Goal: Information Seeking & Learning: Learn about a topic

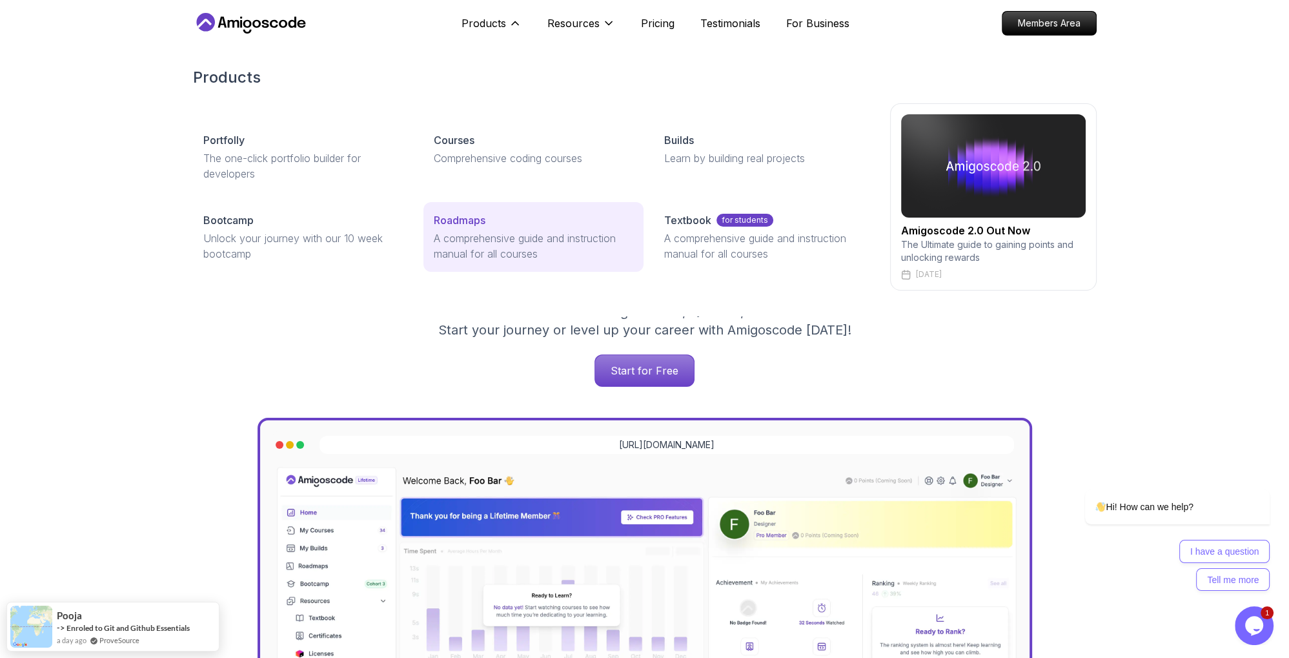
click at [474, 218] on p "Roadmaps" at bounding box center [460, 219] width 52 height 15
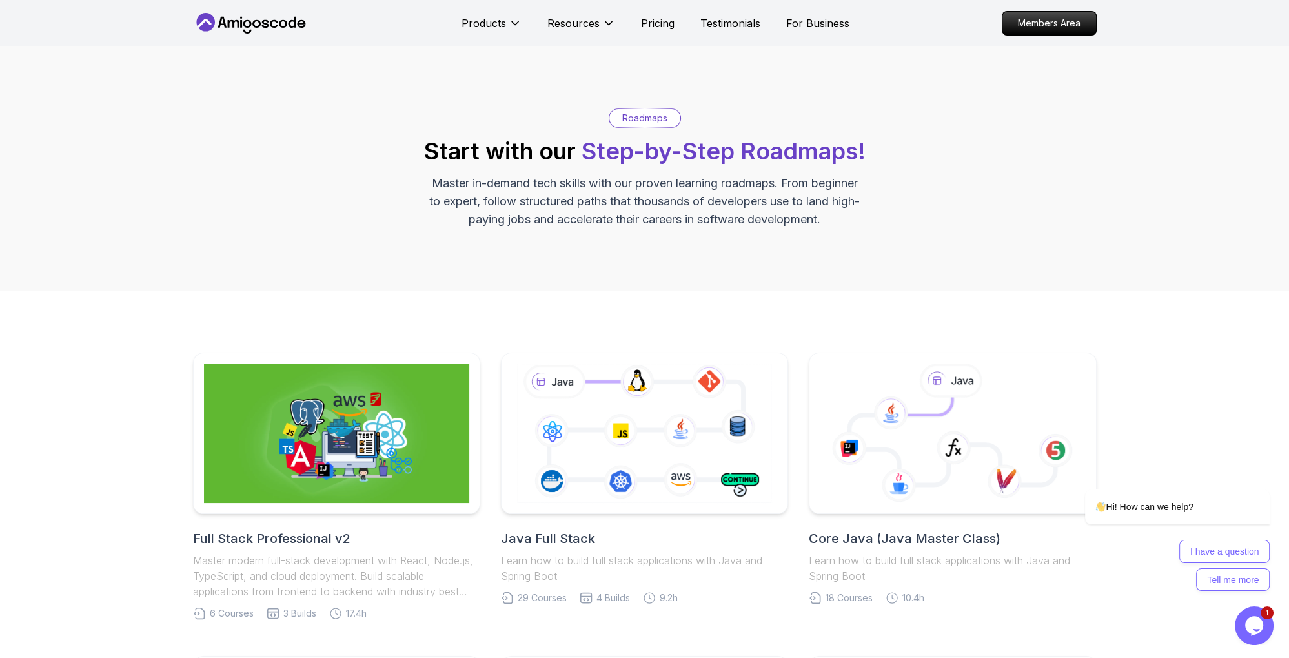
scroll to position [272, 0]
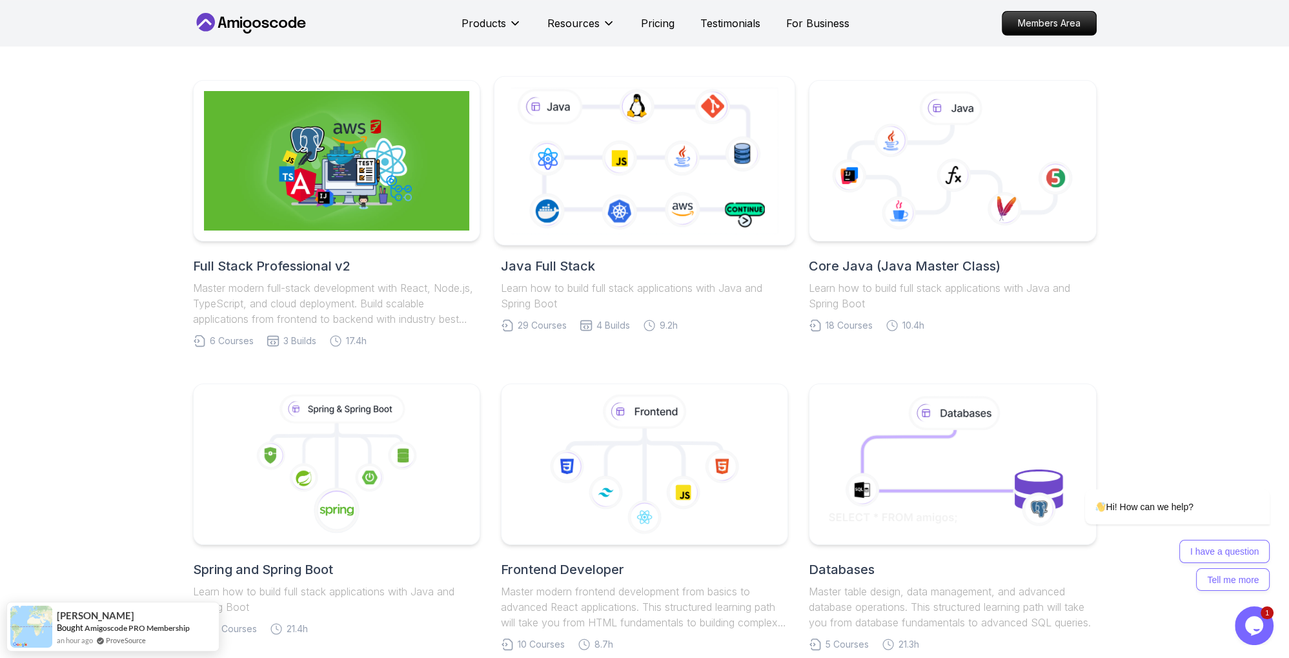
click at [711, 152] on icon at bounding box center [644, 161] width 273 height 152
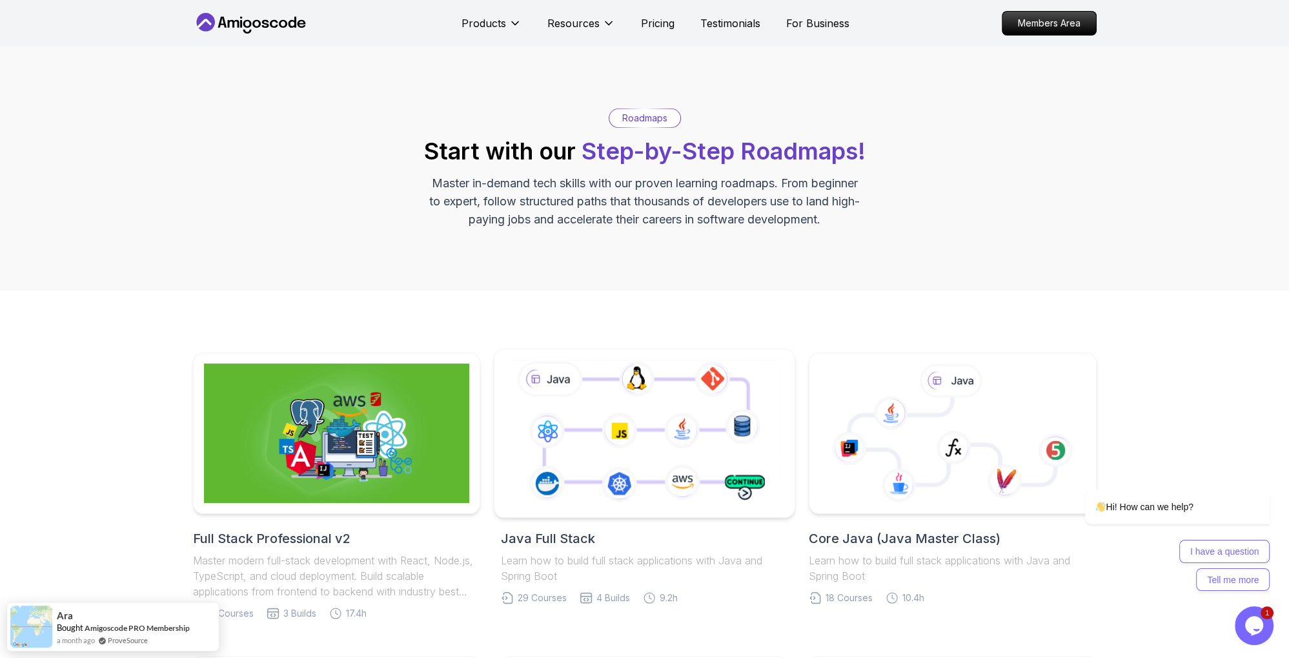
click at [678, 453] on icon at bounding box center [644, 433] width 273 height 152
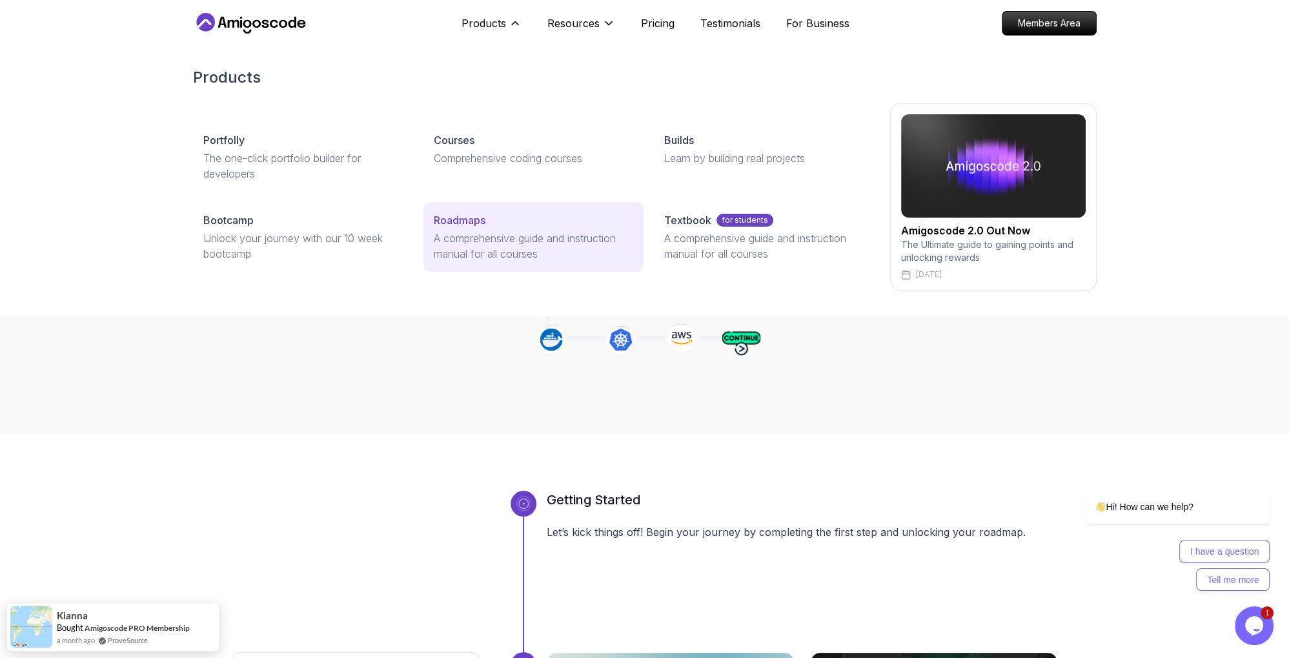
click at [472, 228] on link "Roadmaps A comprehensive guide and instruction manual for all courses" at bounding box center [533, 237] width 220 height 70
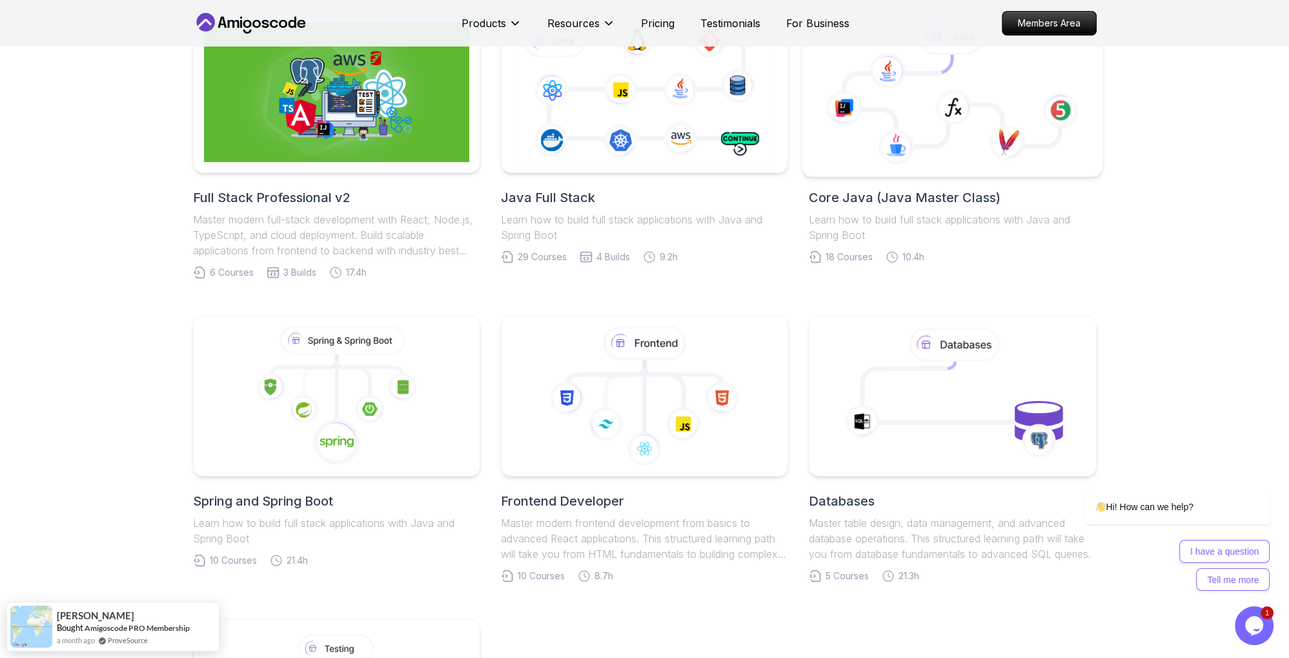
scroll to position [204, 0]
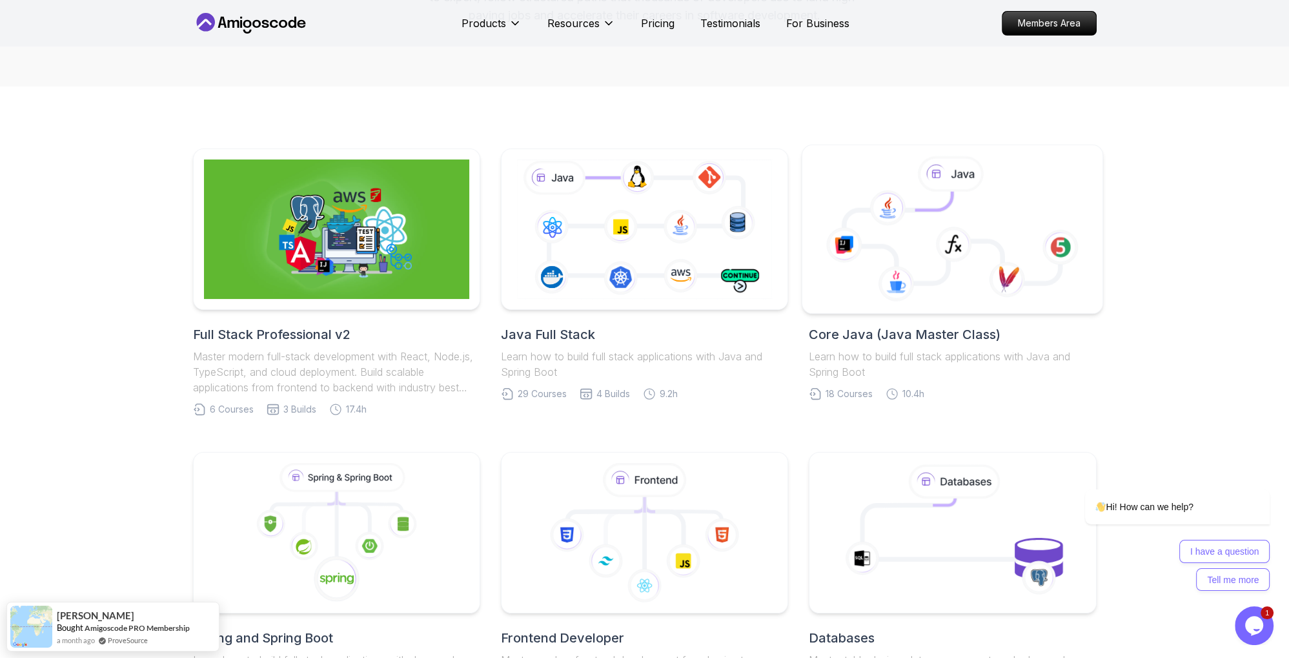
click at [944, 257] on icon at bounding box center [954, 244] width 36 height 35
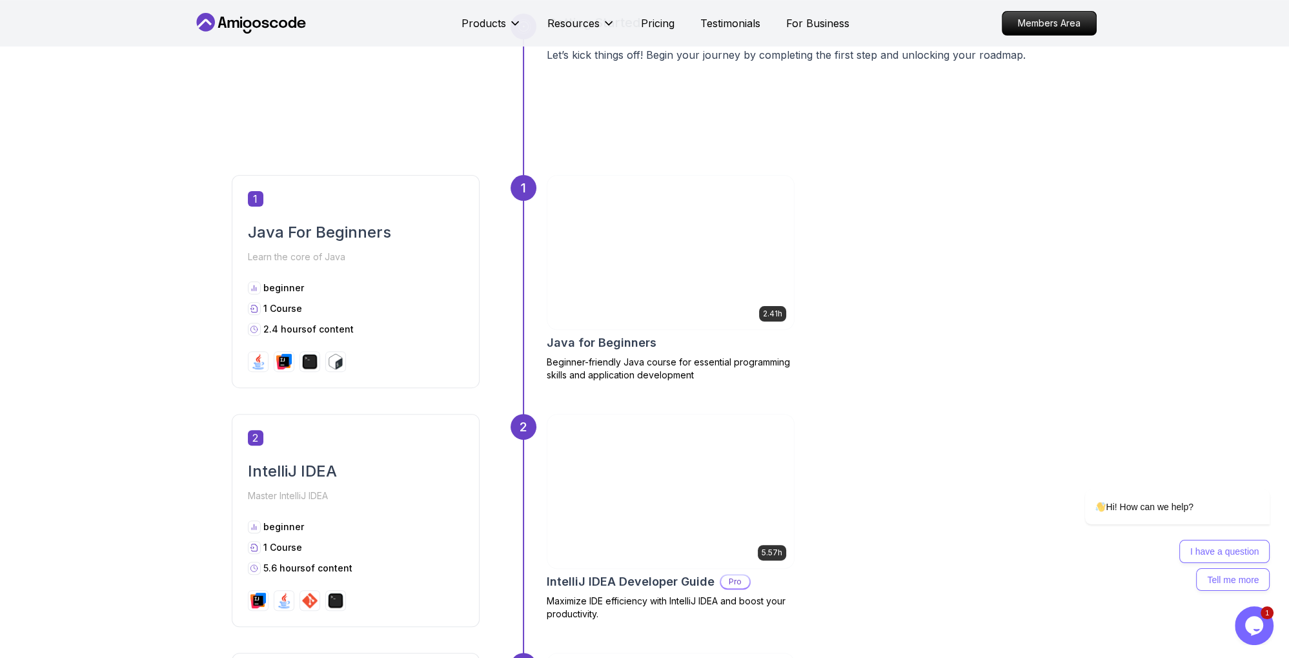
scroll to position [682, 0]
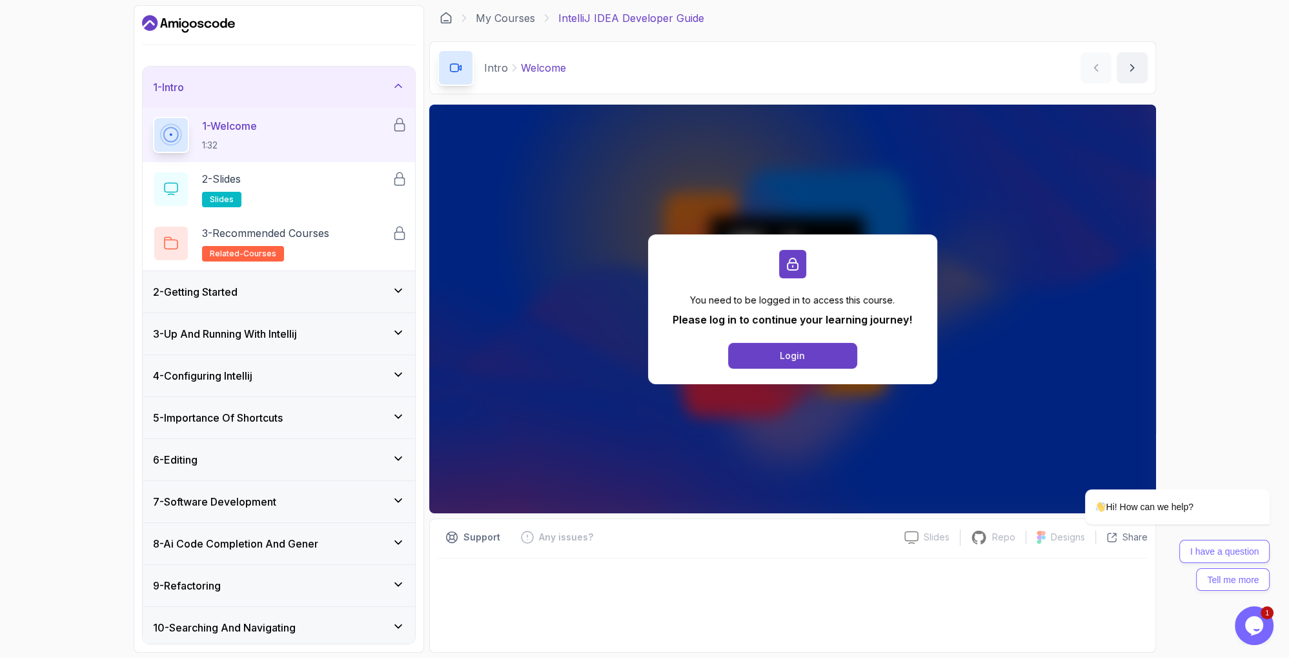
click at [282, 93] on div "1 - Intro" at bounding box center [279, 86] width 252 height 15
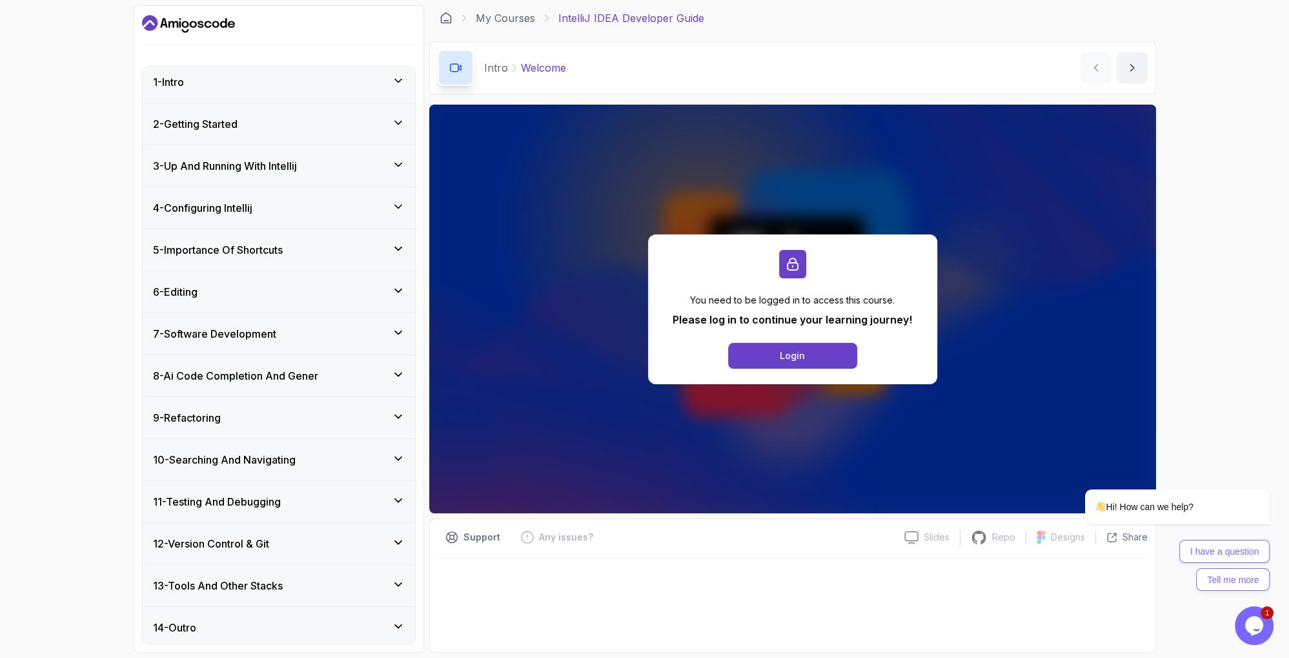
scroll to position [7, 0]
click at [298, 539] on div "12 - Version Control & Git" at bounding box center [279, 541] width 252 height 15
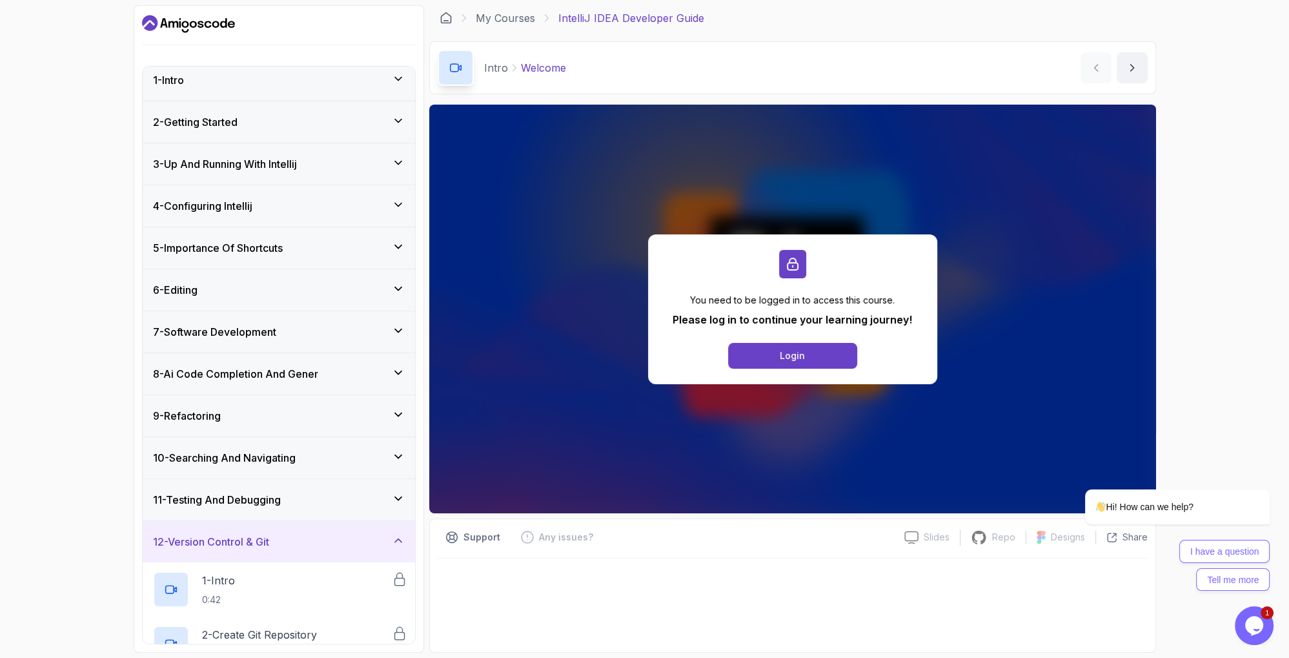
scroll to position [379, 0]
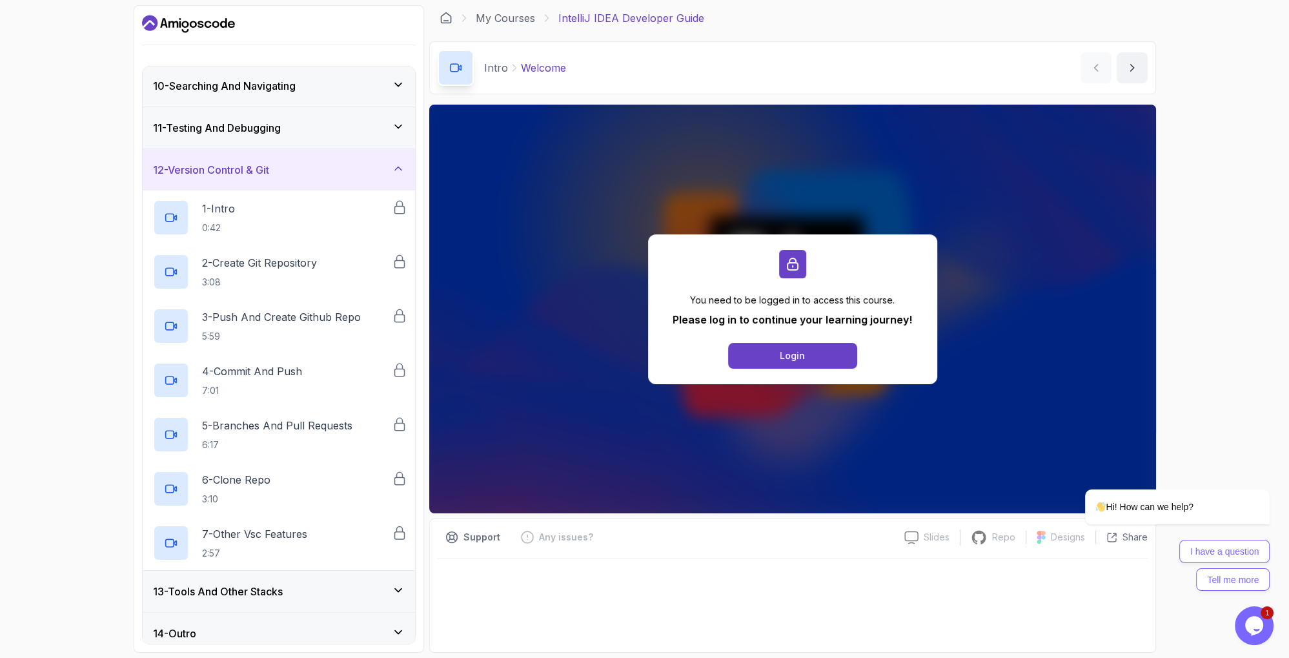
click at [285, 169] on div "12 - Version Control & Git" at bounding box center [279, 169] width 252 height 15
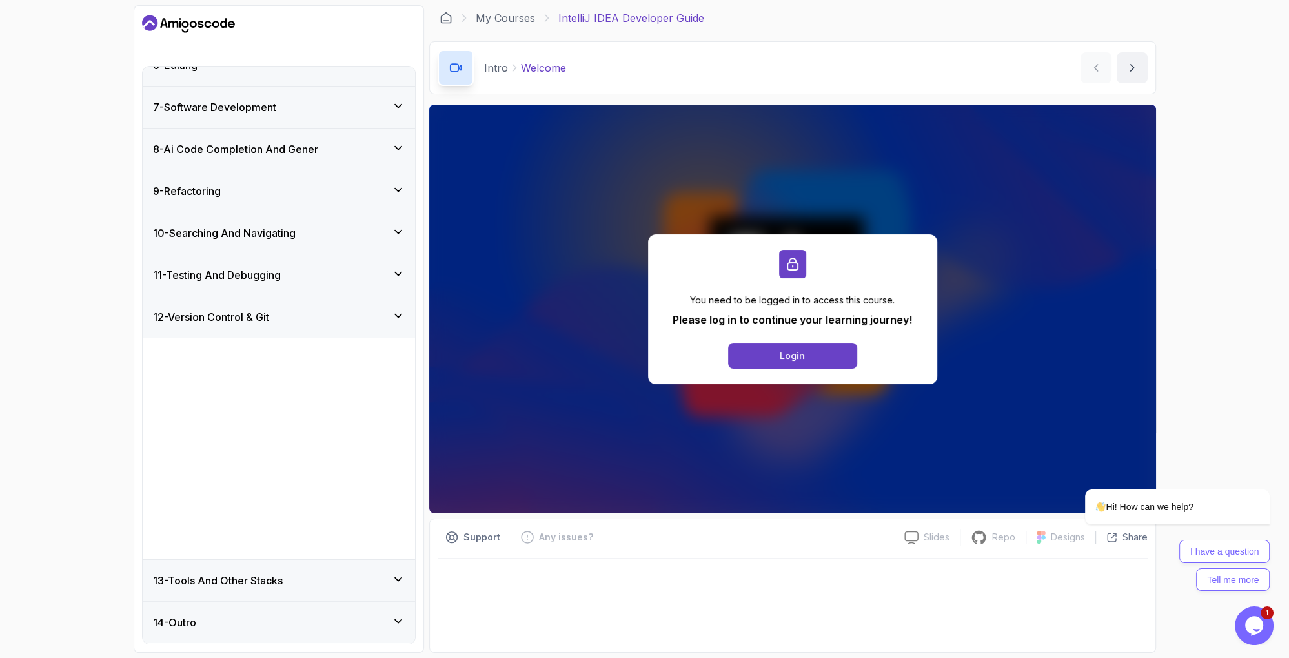
scroll to position [7, 0]
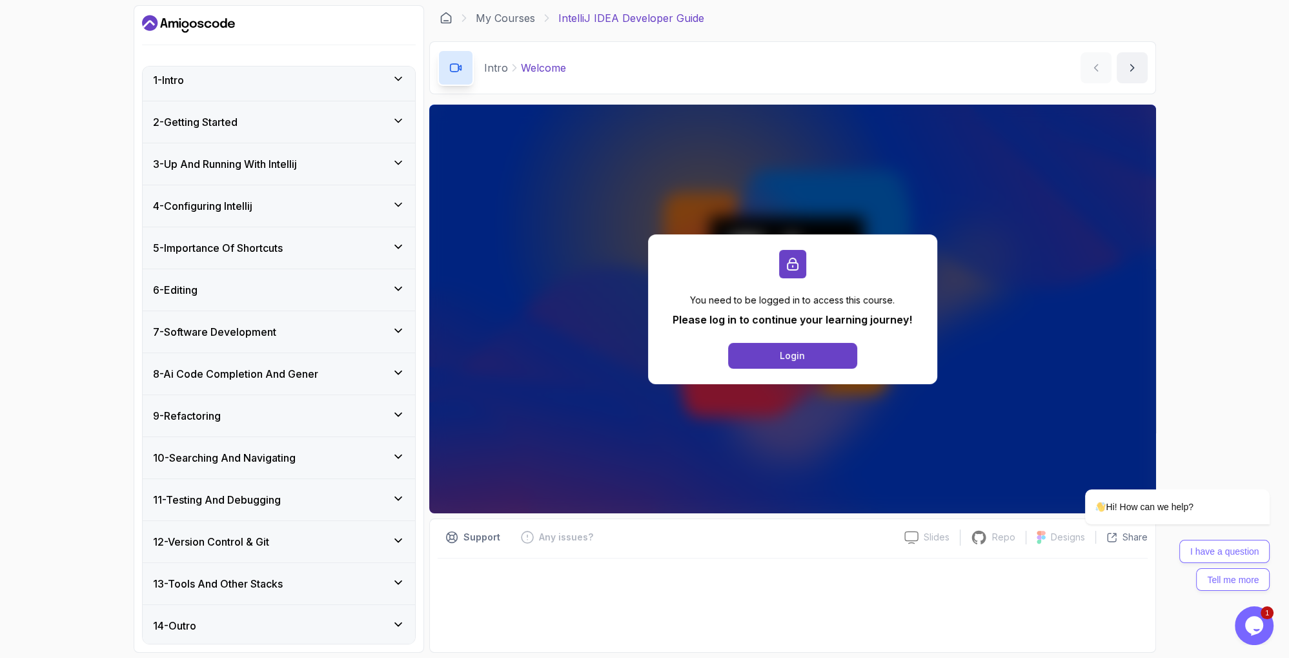
click at [268, 274] on div "6 - Editing" at bounding box center [279, 289] width 272 height 41
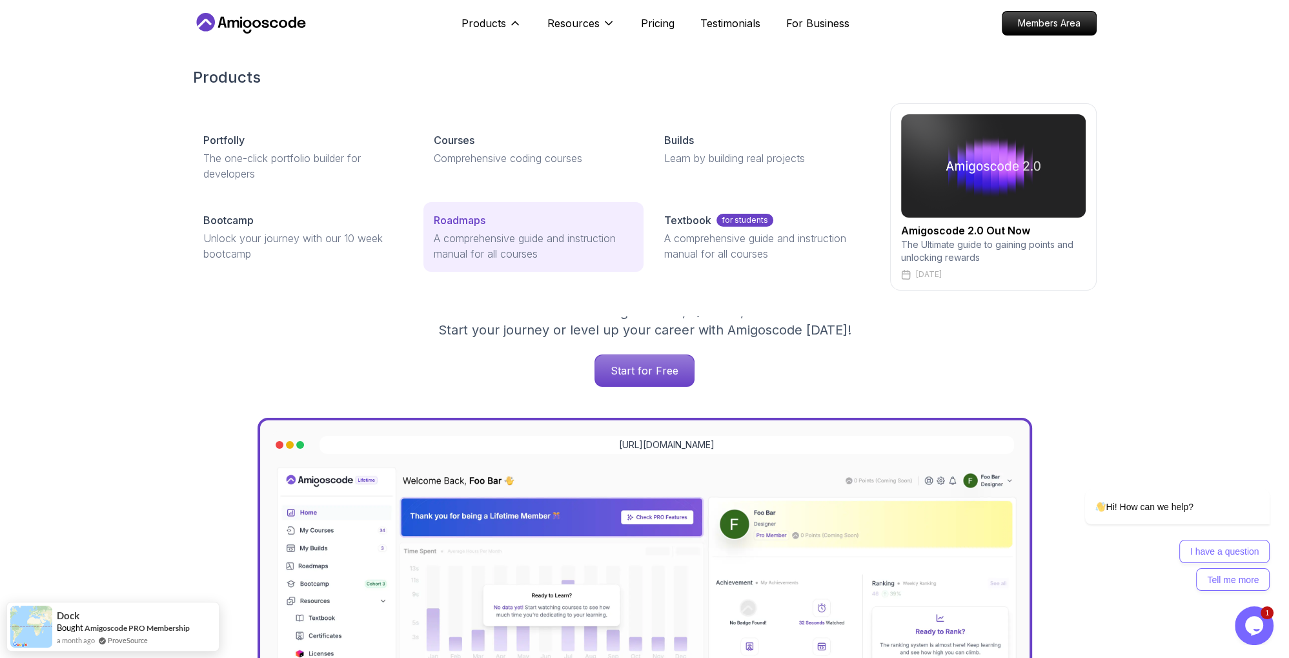
click at [481, 218] on p "Roadmaps" at bounding box center [460, 219] width 52 height 15
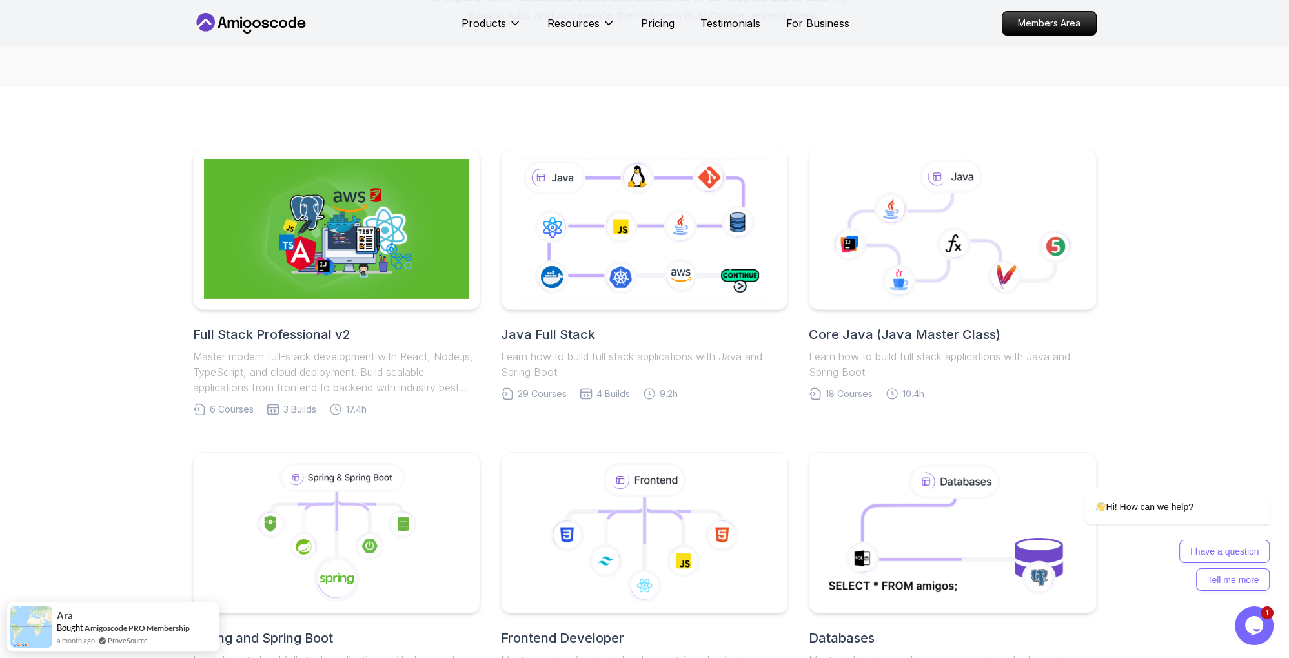
scroll to position [341, 0]
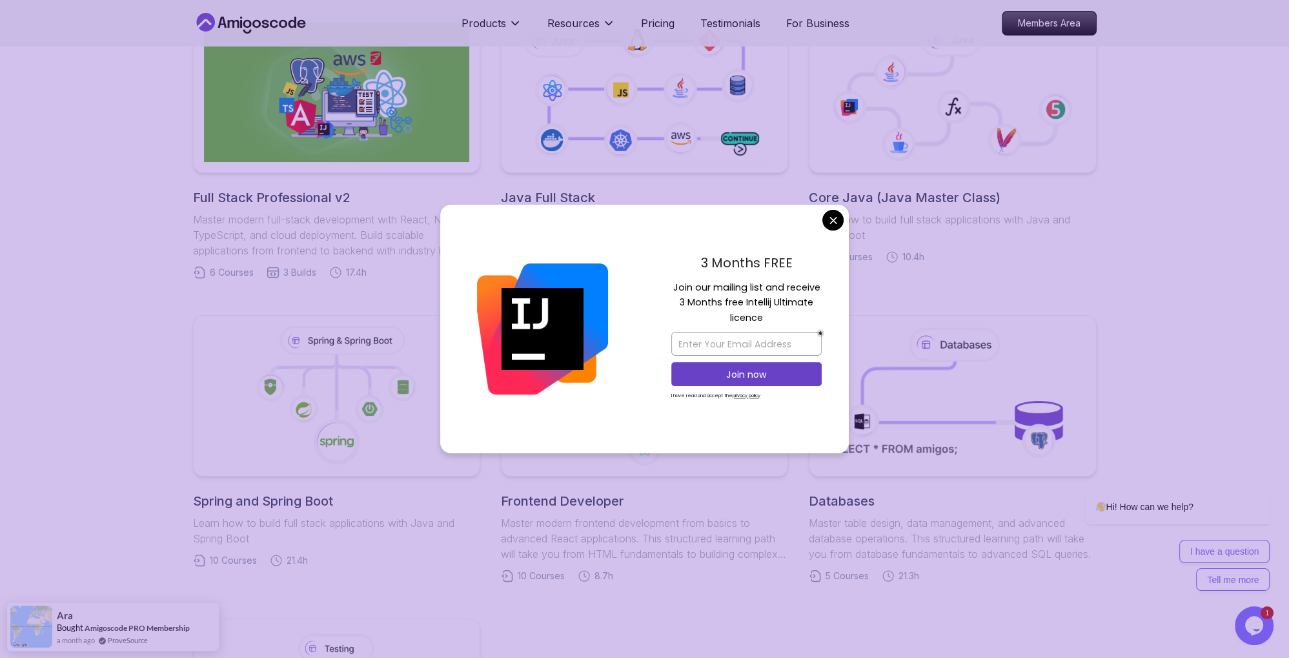
click at [831, 221] on body "Products Resources Pricing Testimonials For Business Members Area Products Reso…" at bounding box center [644, 618] width 1289 height 1918
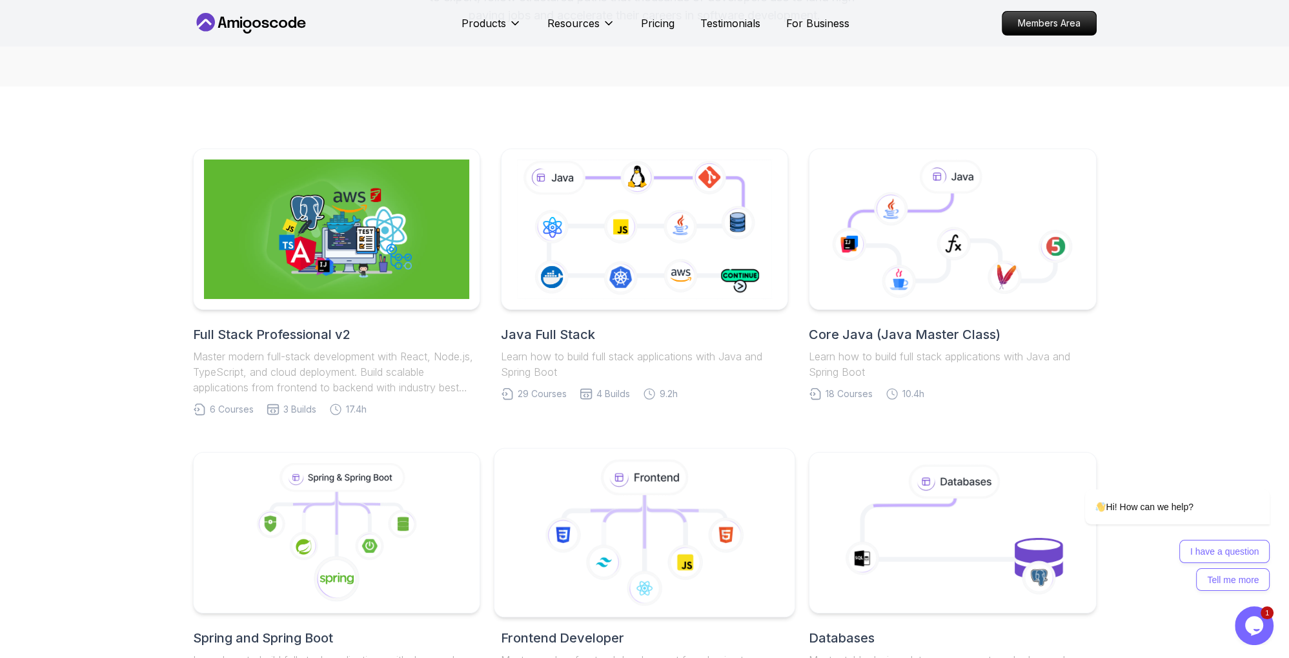
scroll to position [477, 0]
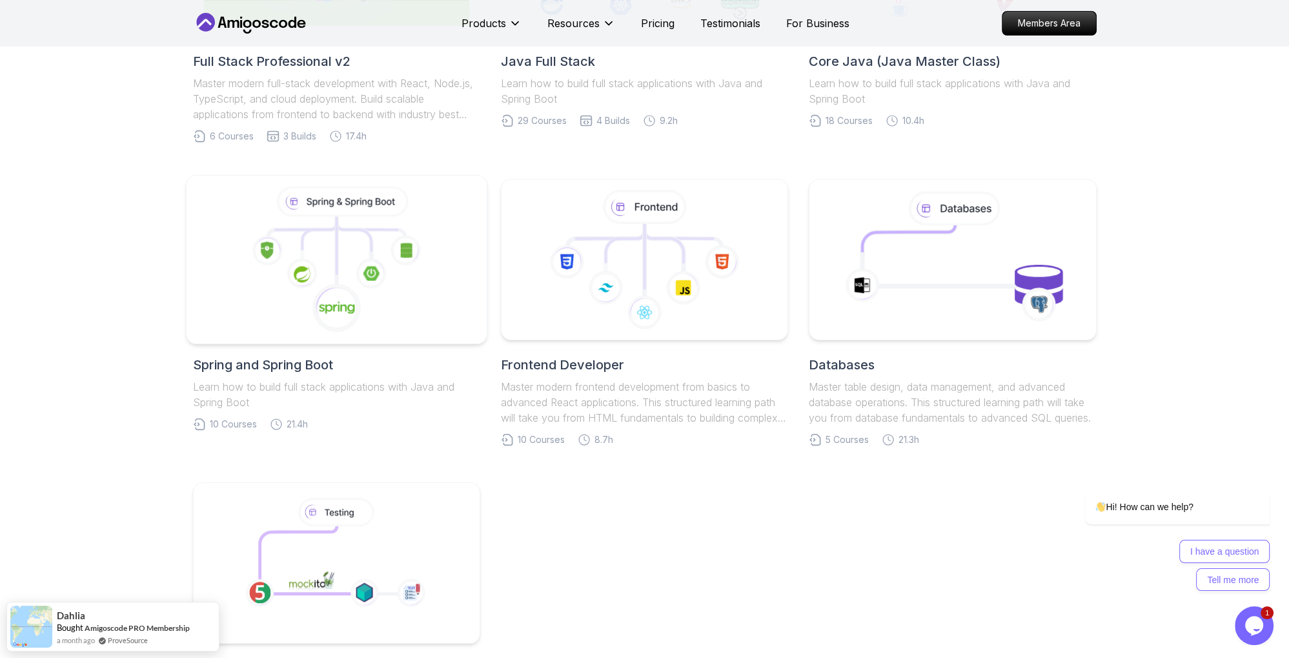
click at [374, 279] on image at bounding box center [371, 273] width 16 height 14
